Goal: Find specific page/section: Find specific page/section

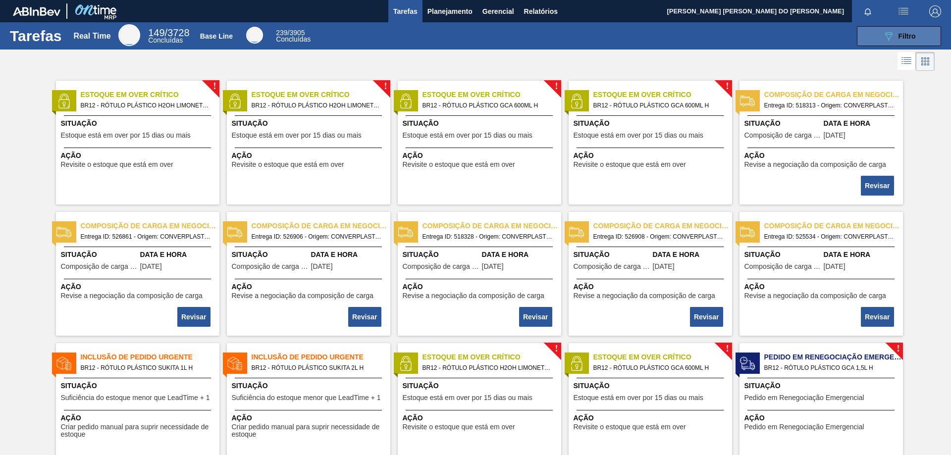
click at [910, 34] on span "Filtro" at bounding box center [907, 36] width 17 height 8
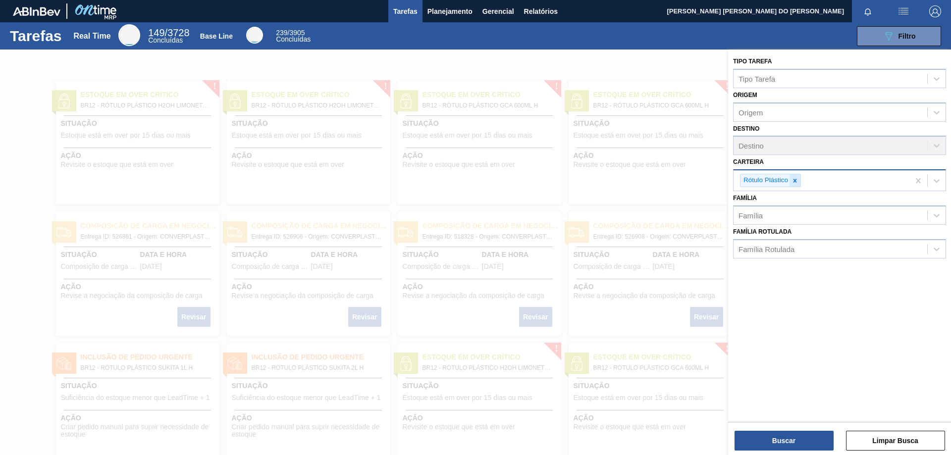
click at [793, 183] on icon at bounding box center [795, 180] width 7 height 7
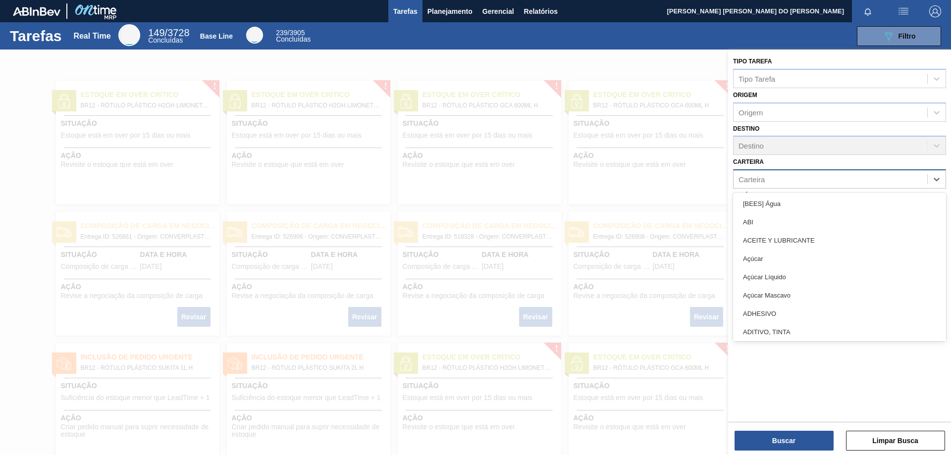
click at [758, 182] on div "Carteira" at bounding box center [752, 179] width 26 height 8
type input "Rótulo"
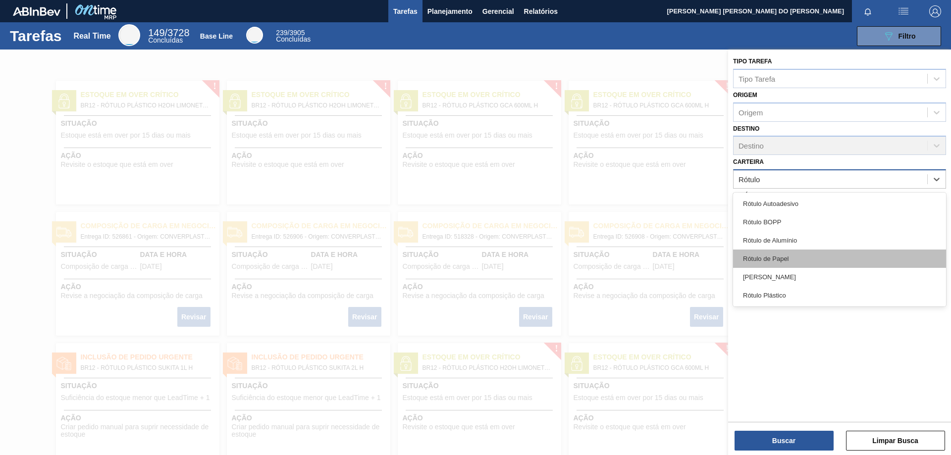
click at [780, 262] on div "Rótulo de Papel" at bounding box center [839, 259] width 213 height 18
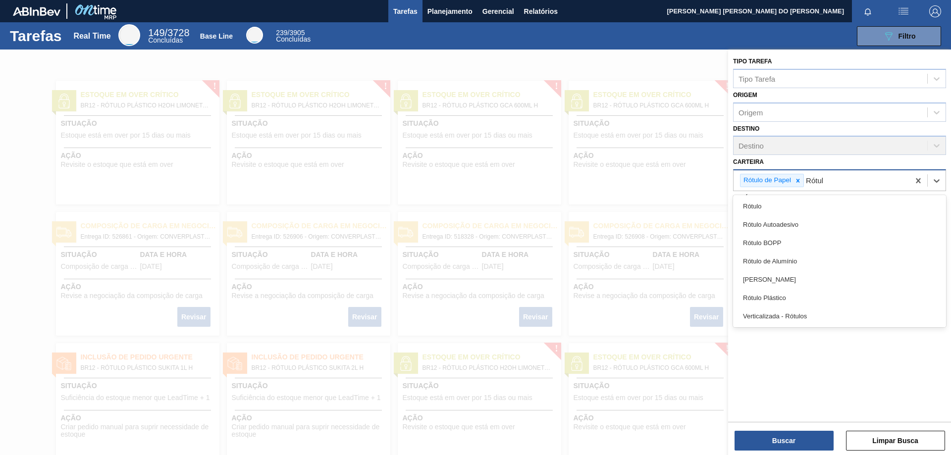
type input "Rótulo"
click at [777, 278] on div "[PERSON_NAME]" at bounding box center [839, 280] width 213 height 18
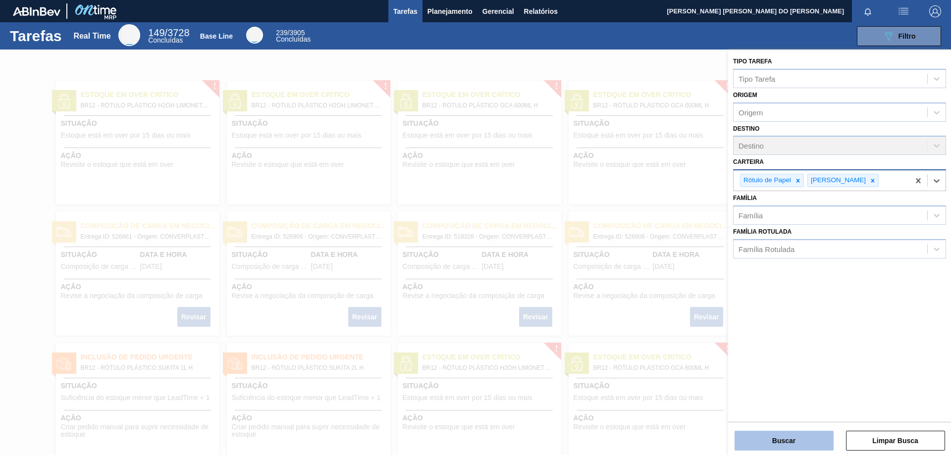
click at [810, 444] on button "Buscar" at bounding box center [784, 441] width 99 height 20
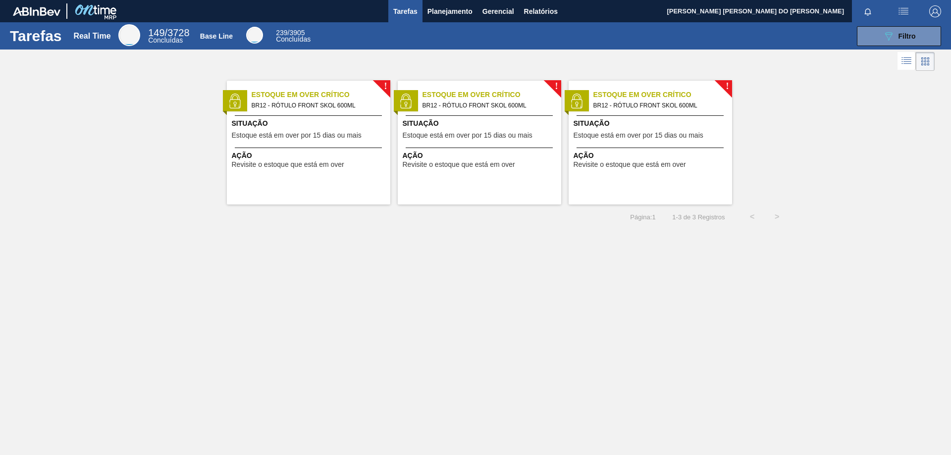
click at [315, 96] on span "Estoque em Over Crítico" at bounding box center [321, 95] width 139 height 10
